Goal: Book appointment/travel/reservation

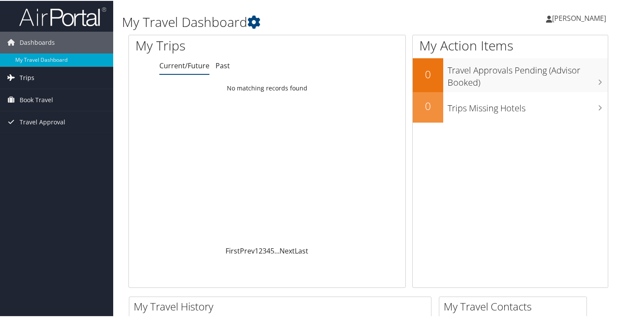
click at [30, 75] on span "Trips" at bounding box center [27, 77] width 15 height 22
click at [38, 137] on span "Book Travel" at bounding box center [37, 139] width 34 height 22
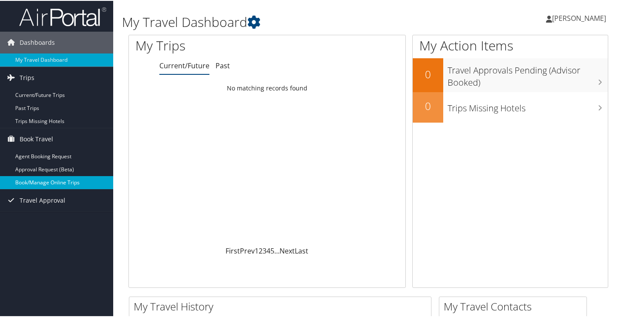
click at [38, 180] on link "Book/Manage Online Trips" at bounding box center [56, 181] width 113 height 13
click at [184, 67] on link "Current/Future" at bounding box center [184, 65] width 50 height 10
click at [60, 182] on link "Book/Manage Online Trips" at bounding box center [56, 181] width 113 height 13
